Goal: Task Accomplishment & Management: Manage account settings

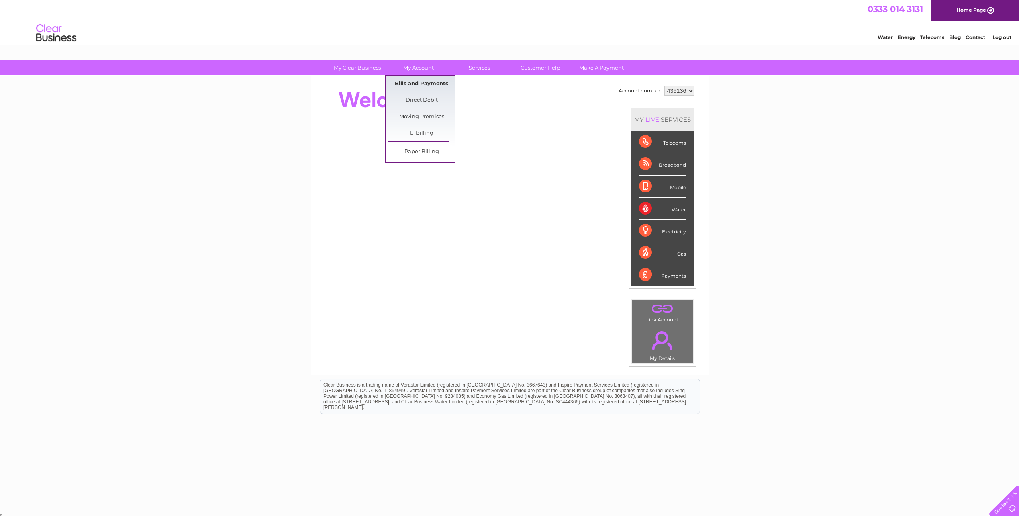
click at [422, 83] on link "Bills and Payments" at bounding box center [422, 84] width 66 height 16
click at [690, 93] on select "435136 442230 442231" at bounding box center [680, 91] width 30 height 10
select select "442231"
click at [665, 86] on select "435136 442230 442231" at bounding box center [680, 91] width 30 height 10
click at [422, 82] on link "Bills and Payments" at bounding box center [422, 84] width 66 height 16
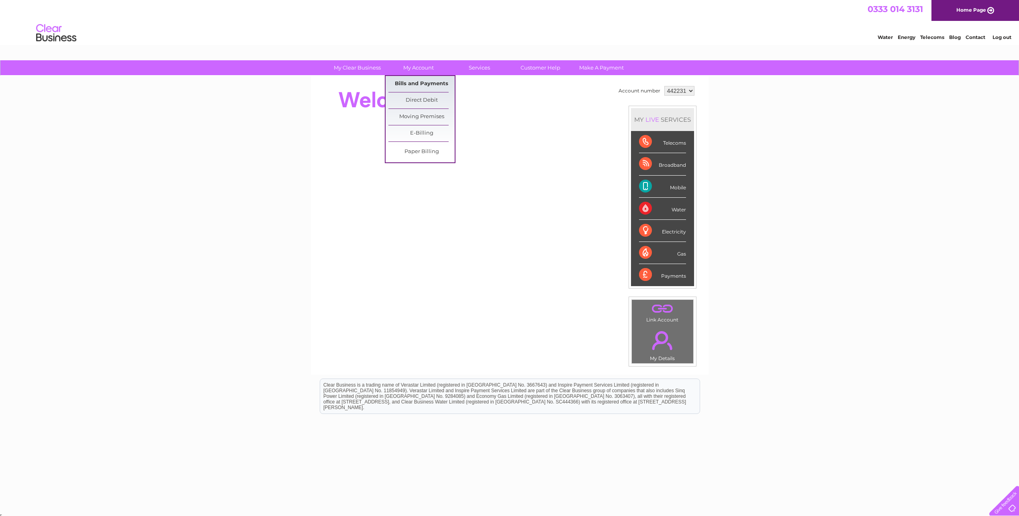
click at [421, 82] on link "Bills and Payments" at bounding box center [422, 84] width 66 height 16
click at [420, 82] on link "Bills and Payments" at bounding box center [422, 84] width 66 height 16
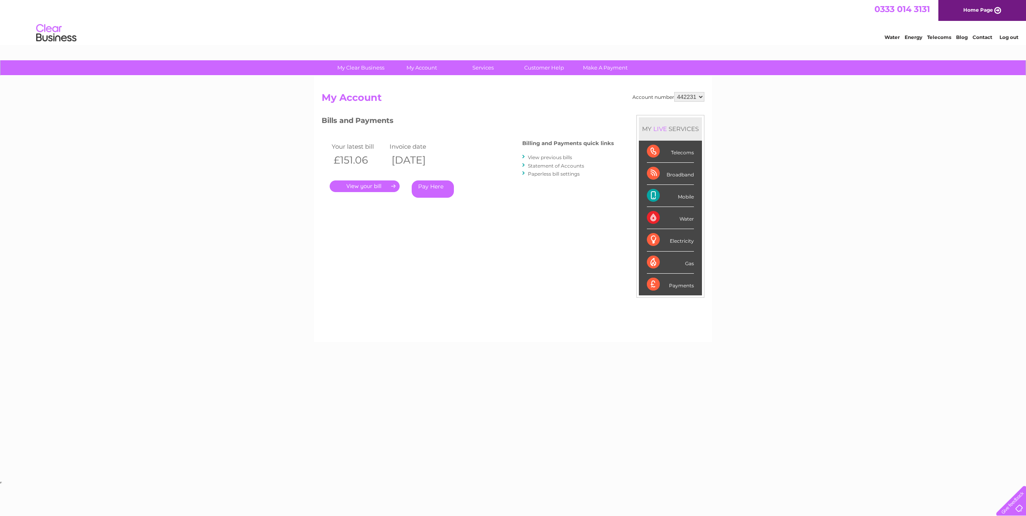
click at [377, 185] on link "." at bounding box center [365, 186] width 70 height 12
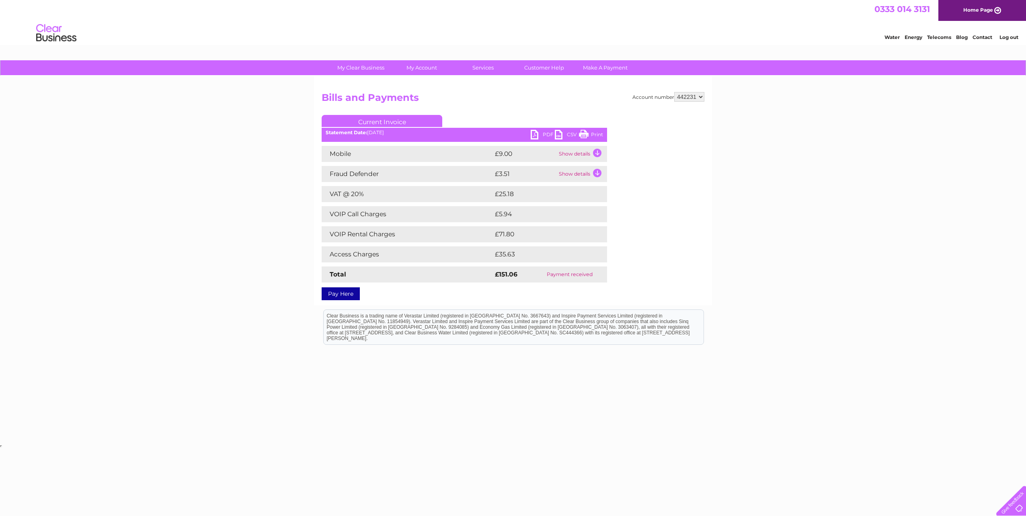
click at [540, 132] on link "PDF" at bounding box center [542, 136] width 24 height 12
